Goal: Check status: Check status

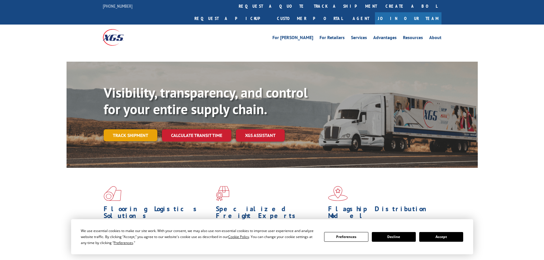
click at [129, 129] on link "Track shipment" at bounding box center [131, 135] width 54 height 12
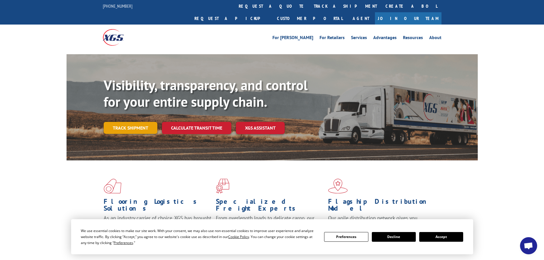
click at [148, 122] on link "Track shipment" at bounding box center [131, 128] width 54 height 12
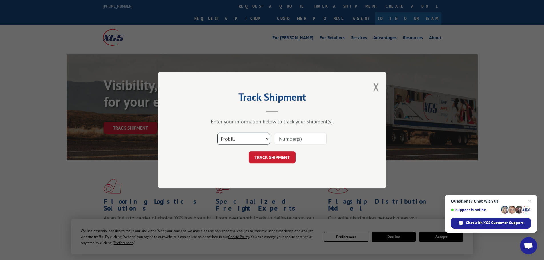
click at [234, 138] on select "Select category... Probill BOL PO" at bounding box center [243, 139] width 53 height 12
select select "po"
click at [217, 133] on select "Select category... Probill BOL PO" at bounding box center [243, 139] width 53 height 12
click at [290, 143] on input at bounding box center [300, 139] width 53 height 12
paste input "23510455"
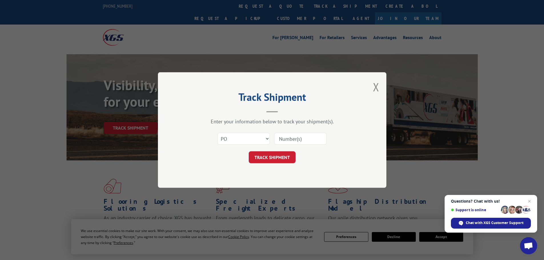
type input "23510455"
click button "TRACK SHIPMENT" at bounding box center [272, 157] width 47 height 12
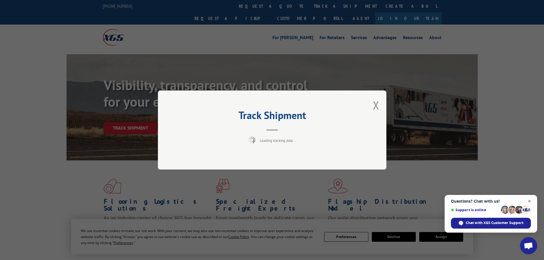
click at [530, 203] on span "Close chat" at bounding box center [529, 201] width 7 height 7
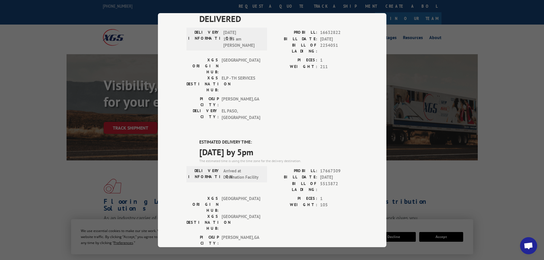
scroll to position [57, 0]
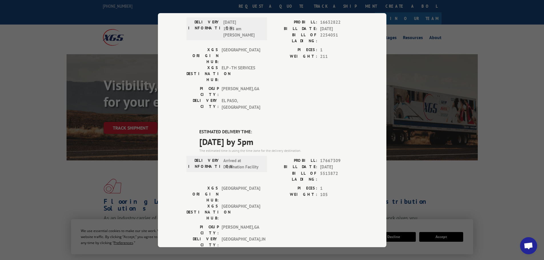
drag, startPoint x: 277, startPoint y: 108, endPoint x: 193, endPoint y: 96, distance: 84.8
click at [193, 129] on div "ESTIMATED DELIVERY TIME: [DATE] by 5pm The estimated time is using the time zon…" at bounding box center [271, 231] width 171 height 205
copy div "ESTIMATED DELIVERY TIME: [DATE] by 5pm"
drag, startPoint x: 286, startPoint y: 175, endPoint x: 83, endPoint y: 35, distance: 246.1
click at [286, 224] on div "PICKUP CITY: [GEOGRAPHIC_DATA] , [GEOGRAPHIC_DATA]: [GEOGRAPHIC_DATA] , [GEOGRA…" at bounding box center [271, 237] width 171 height 27
